Goal: Task Accomplishment & Management: Manage account settings

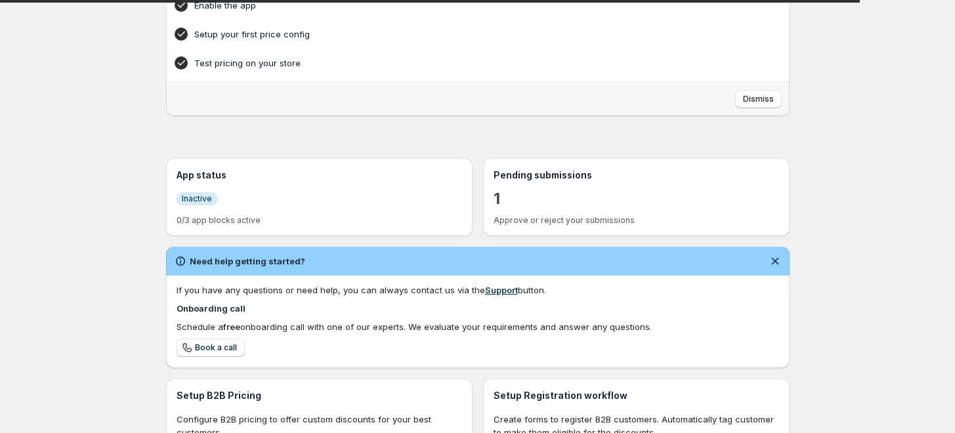
scroll to position [146, 0]
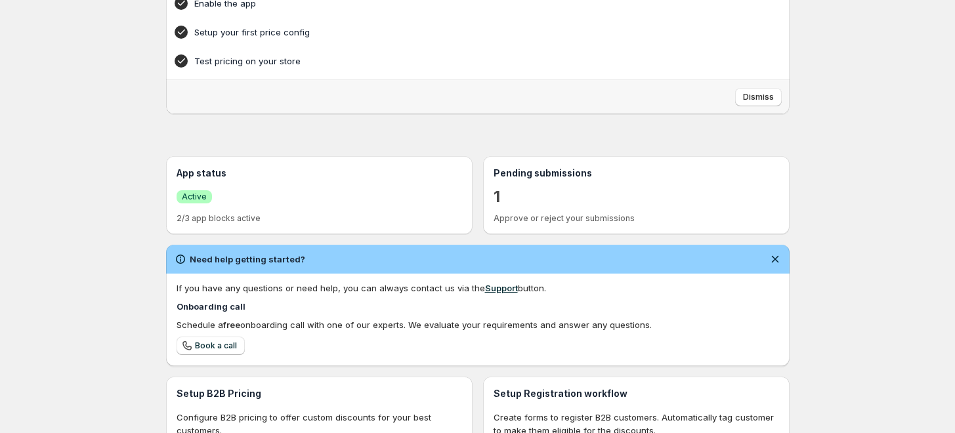
click at [498, 195] on p "1" at bounding box center [496, 196] width 7 height 21
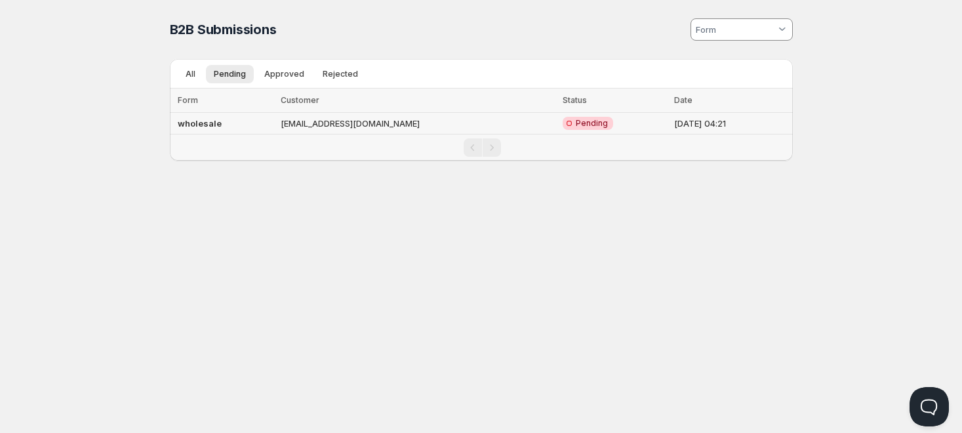
click at [369, 125] on td "[EMAIL_ADDRESS][DOMAIN_NAME]" at bounding box center [418, 124] width 282 height 22
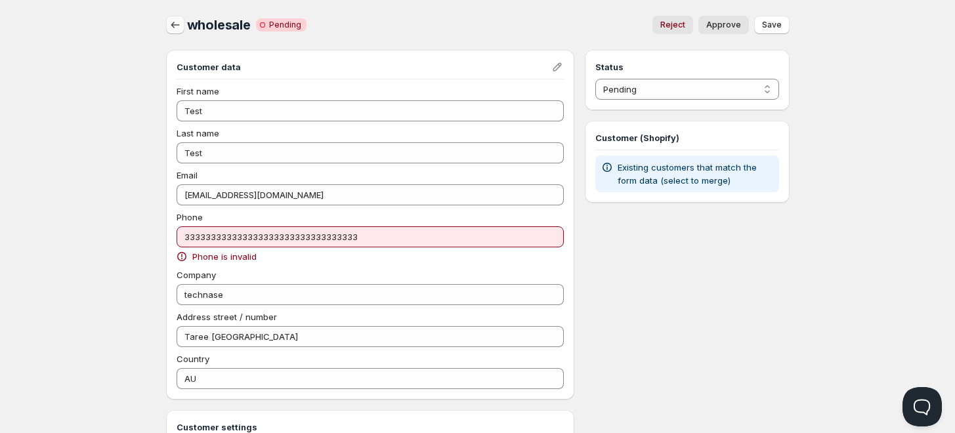
click at [173, 23] on icon "button" at bounding box center [175, 24] width 13 height 13
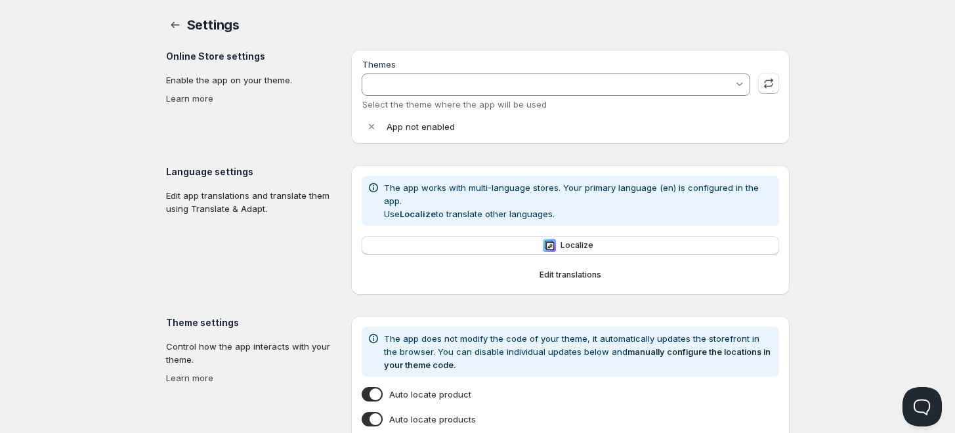
type input "[PERSON_NAME]"
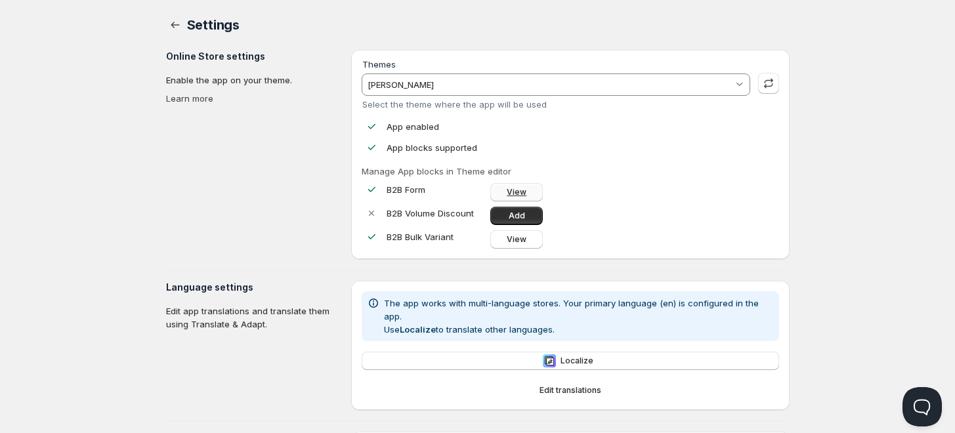
click at [518, 190] on span "View" at bounding box center [516, 192] width 20 height 10
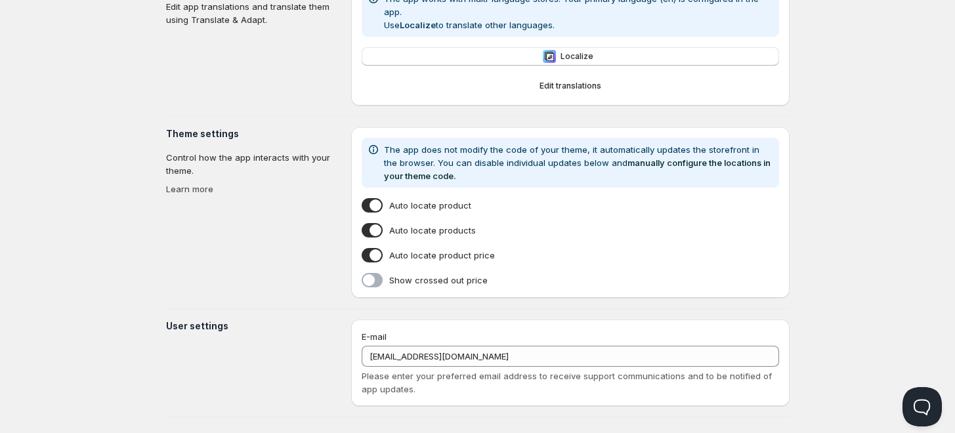
scroll to position [308, 0]
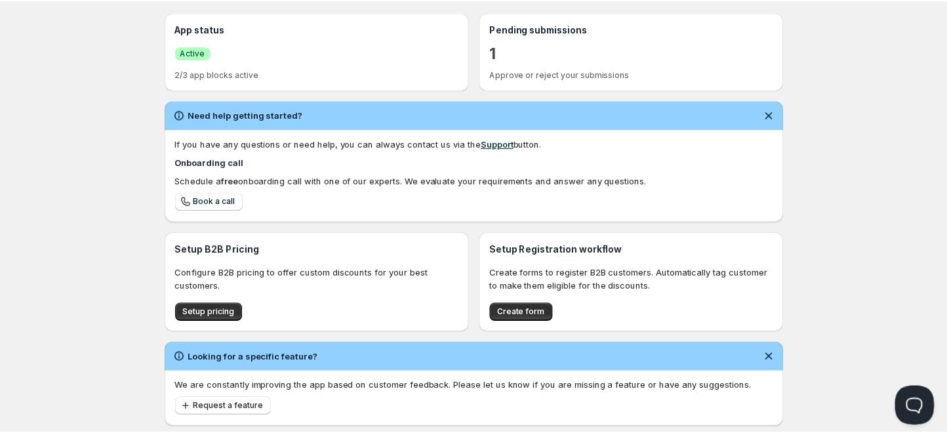
scroll to position [318, 0]
